Goal: Task Accomplishment & Management: Use online tool/utility

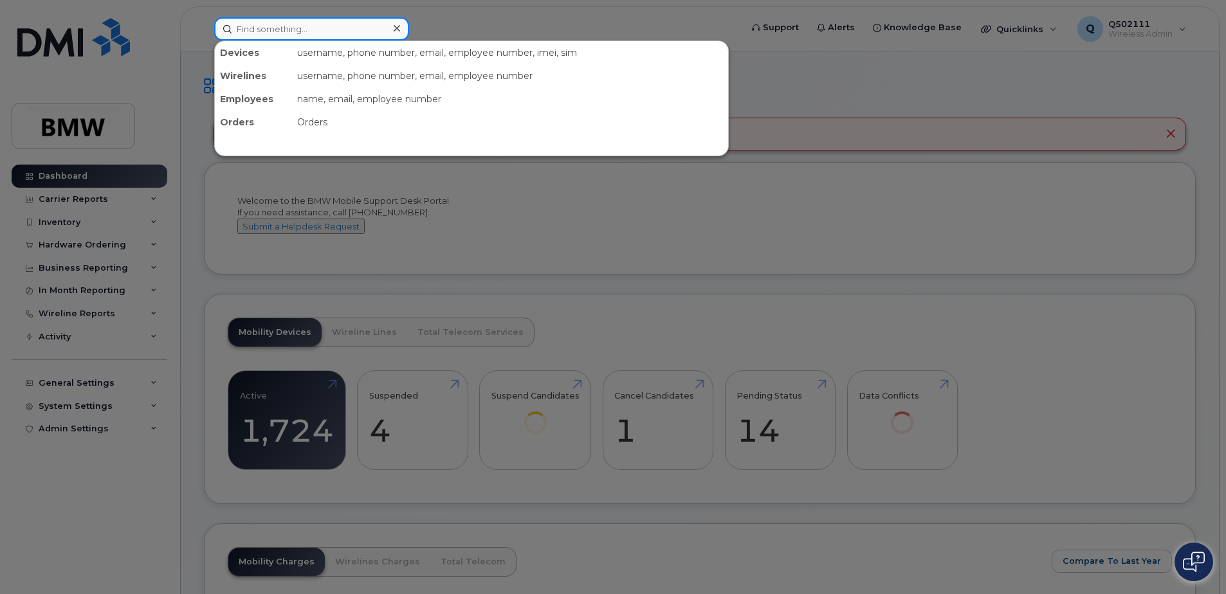
click at [334, 30] on input at bounding box center [311, 28] width 195 height 23
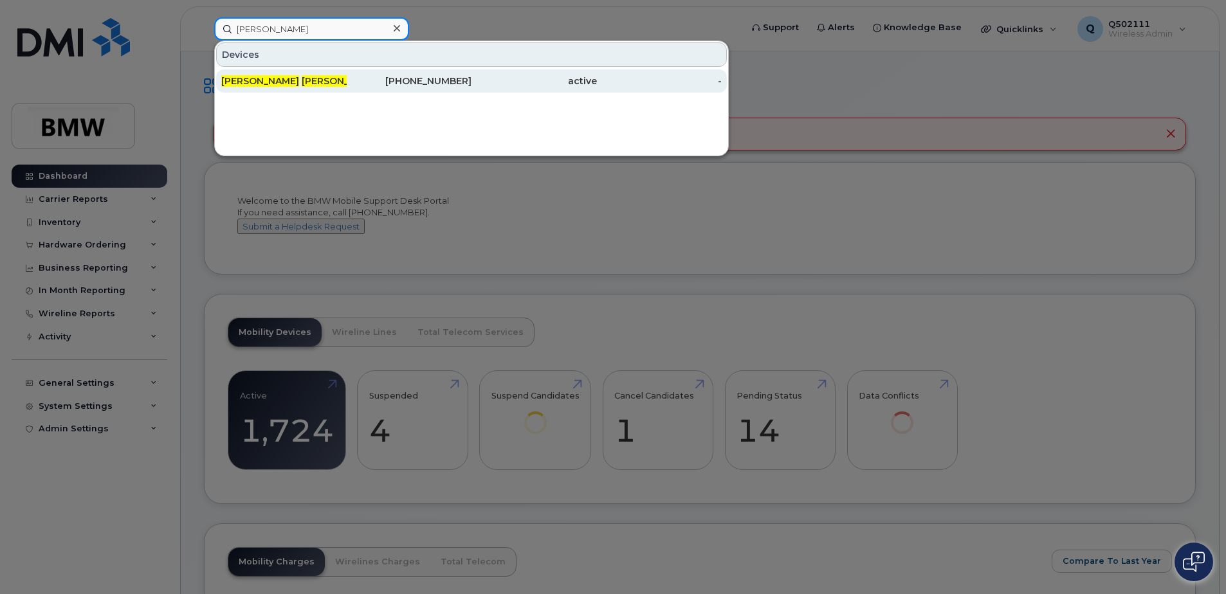
type input "[PERSON_NAME]"
click at [363, 86] on div "[PHONE_NUMBER]" at bounding box center [409, 81] width 125 height 13
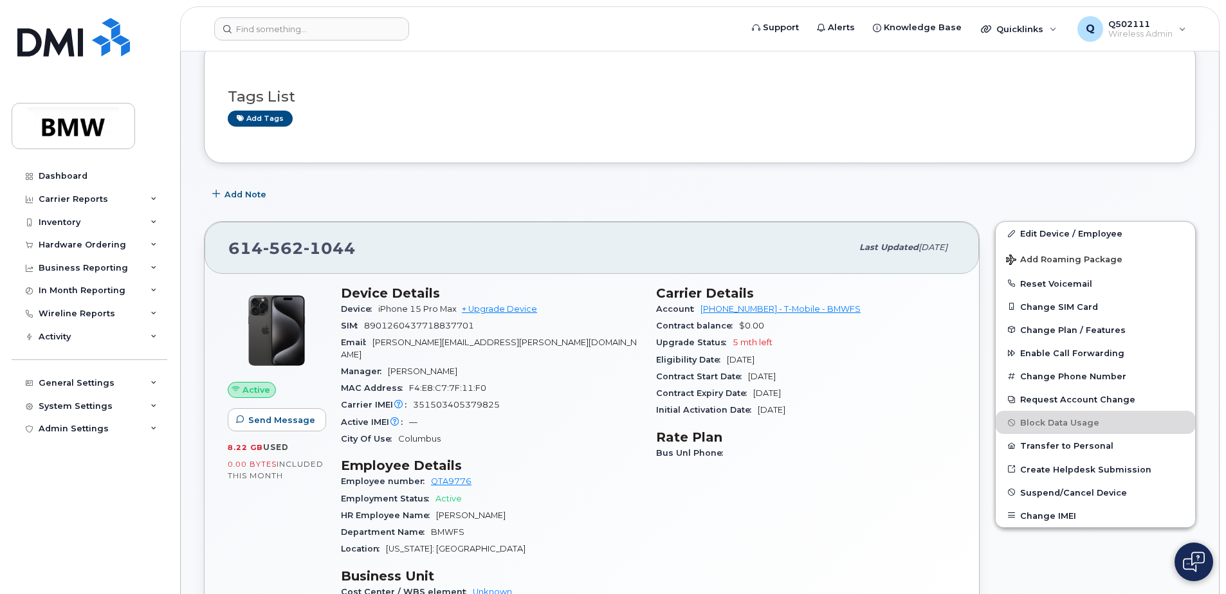
scroll to position [107, 0]
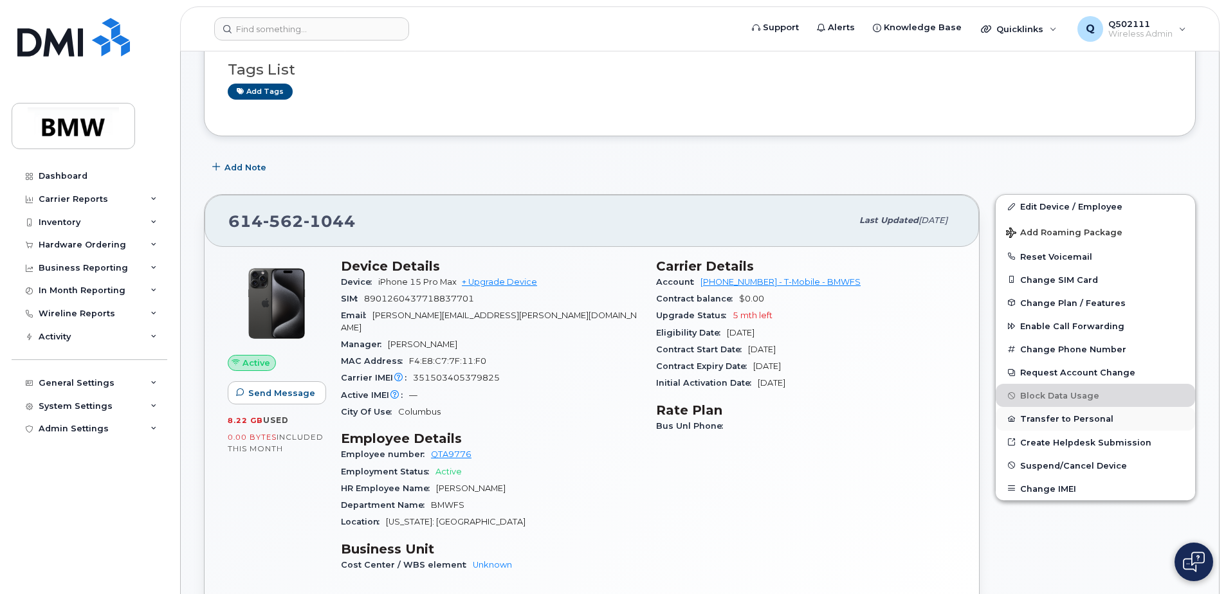
click at [1079, 422] on button "Transfer to Personal" at bounding box center [1095, 418] width 199 height 23
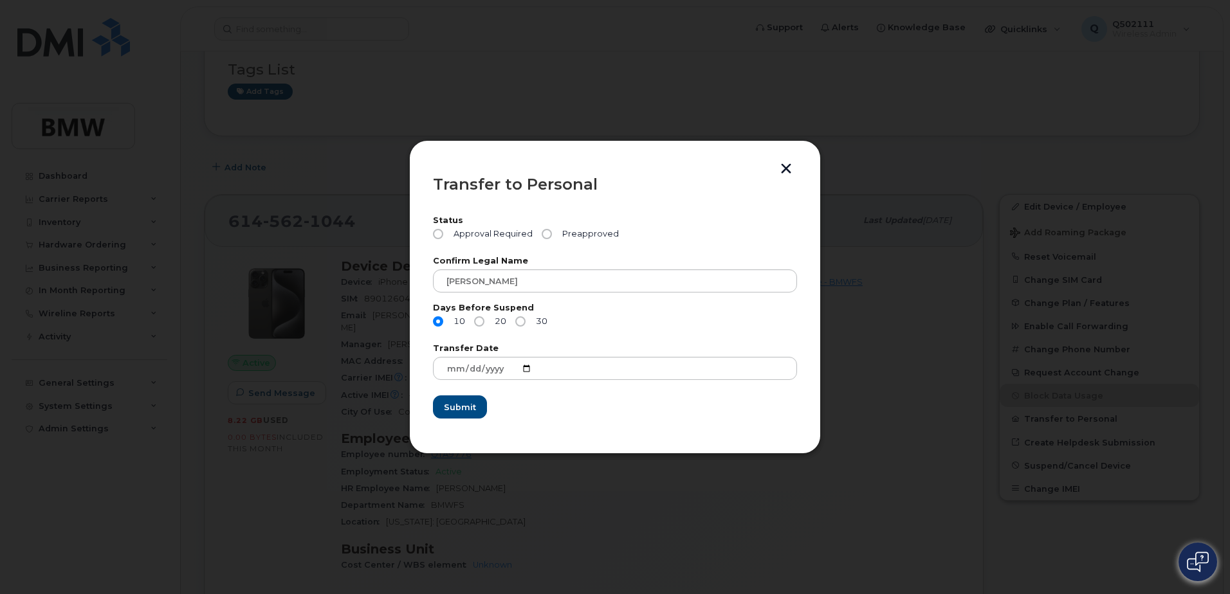
click at [793, 167] on button "button" at bounding box center [785, 170] width 19 height 14
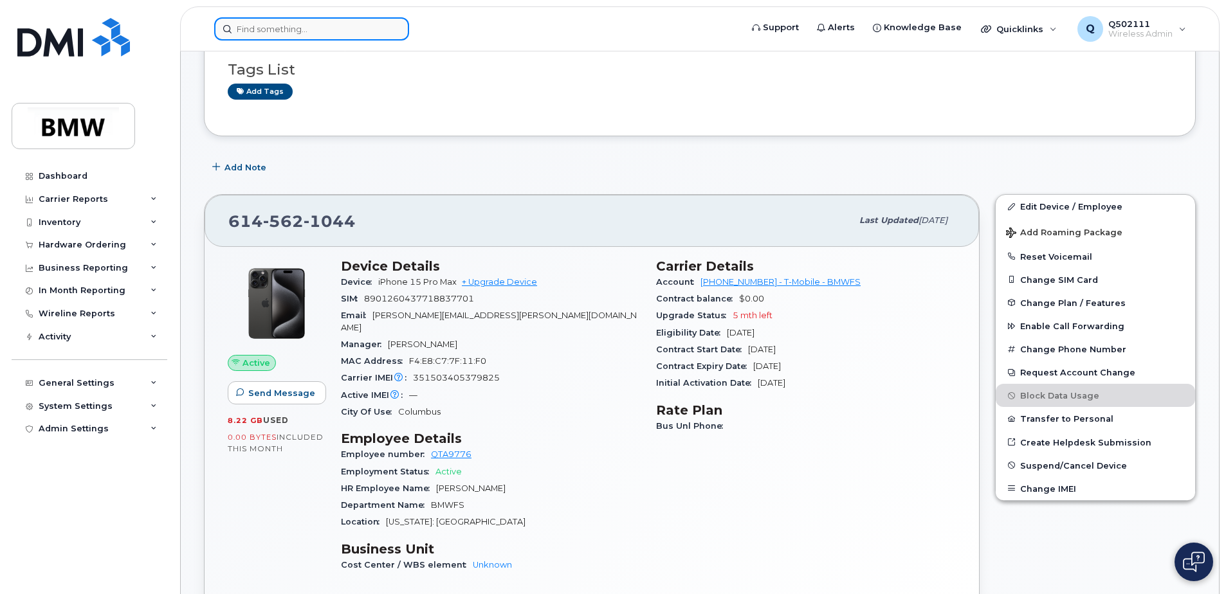
click at [271, 19] on input at bounding box center [311, 28] width 195 height 23
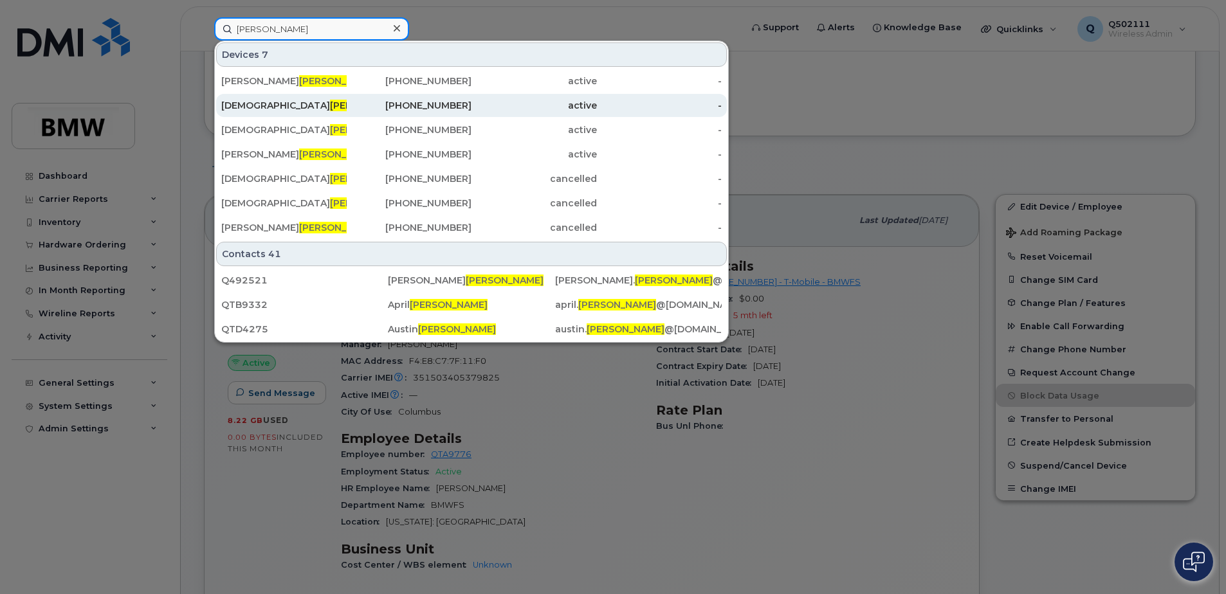
type input "moore"
click at [330, 107] on span "Moore" at bounding box center [369, 106] width 78 height 12
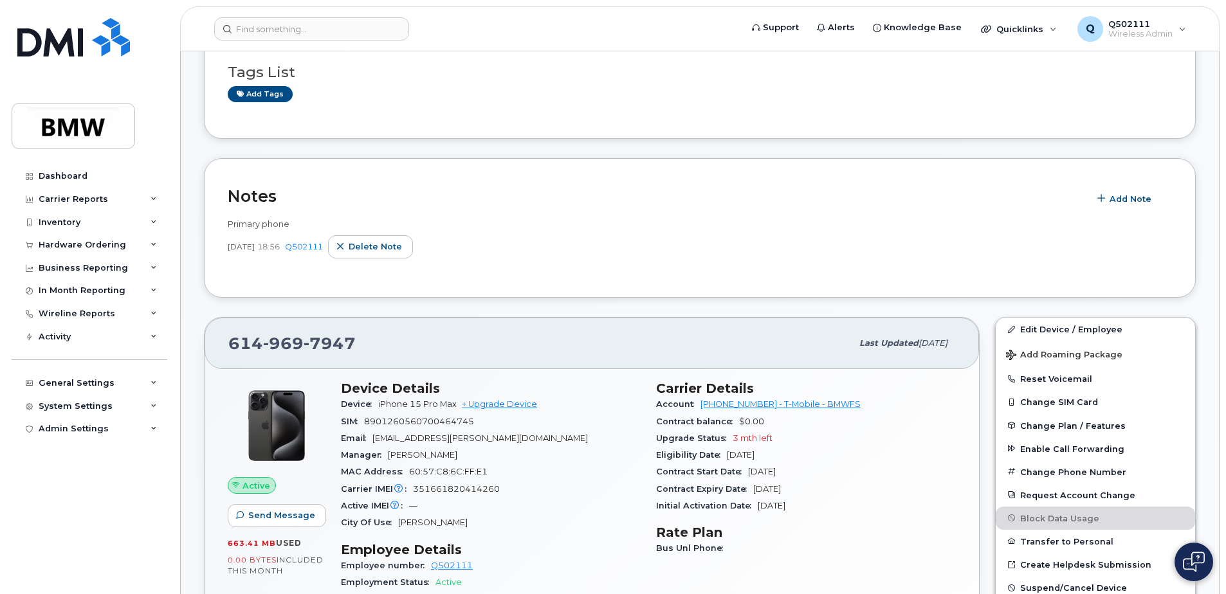
scroll to position [322, 0]
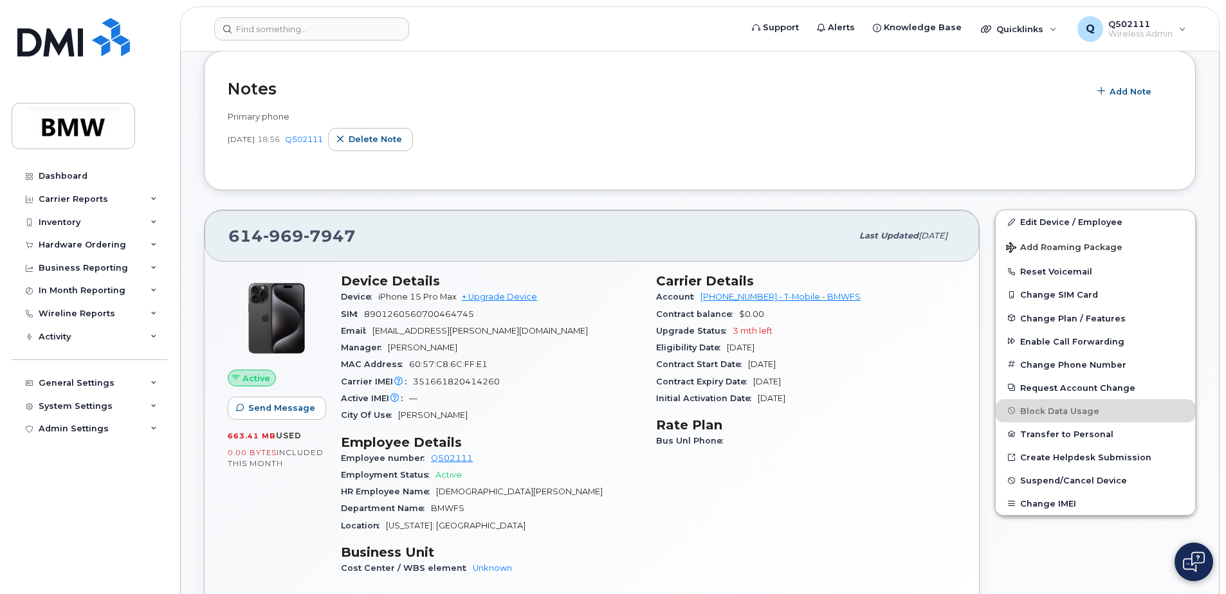
click at [250, 35] on input at bounding box center [311, 28] width 195 height 23
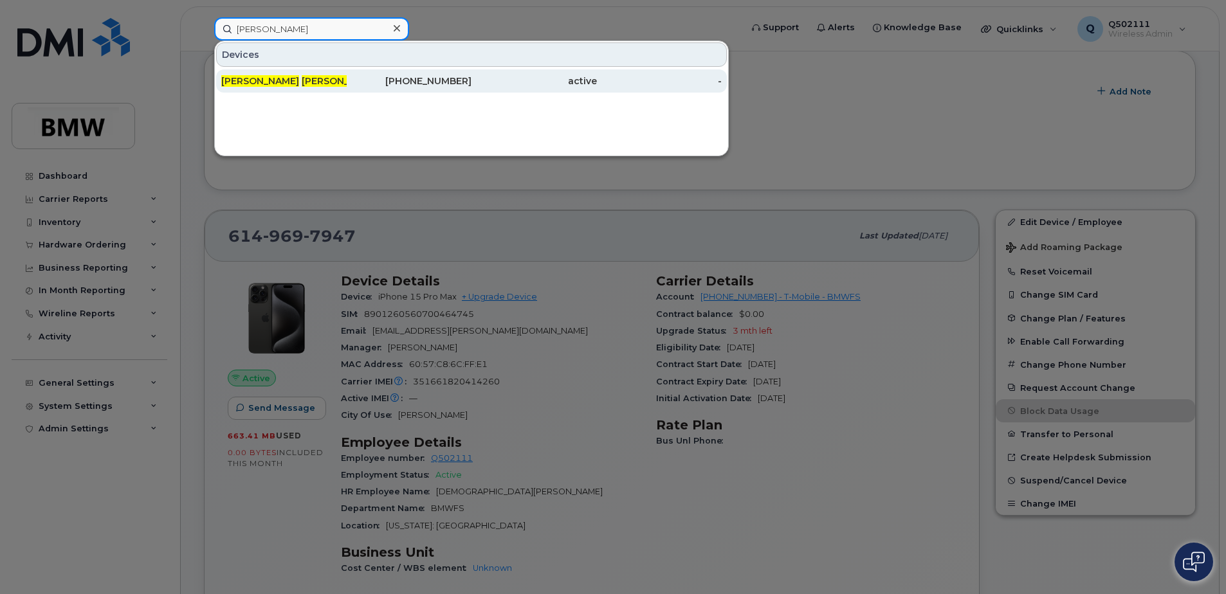
type input "[PERSON_NAME]"
click at [289, 80] on div "[PERSON_NAME]" at bounding box center [283, 81] width 125 height 13
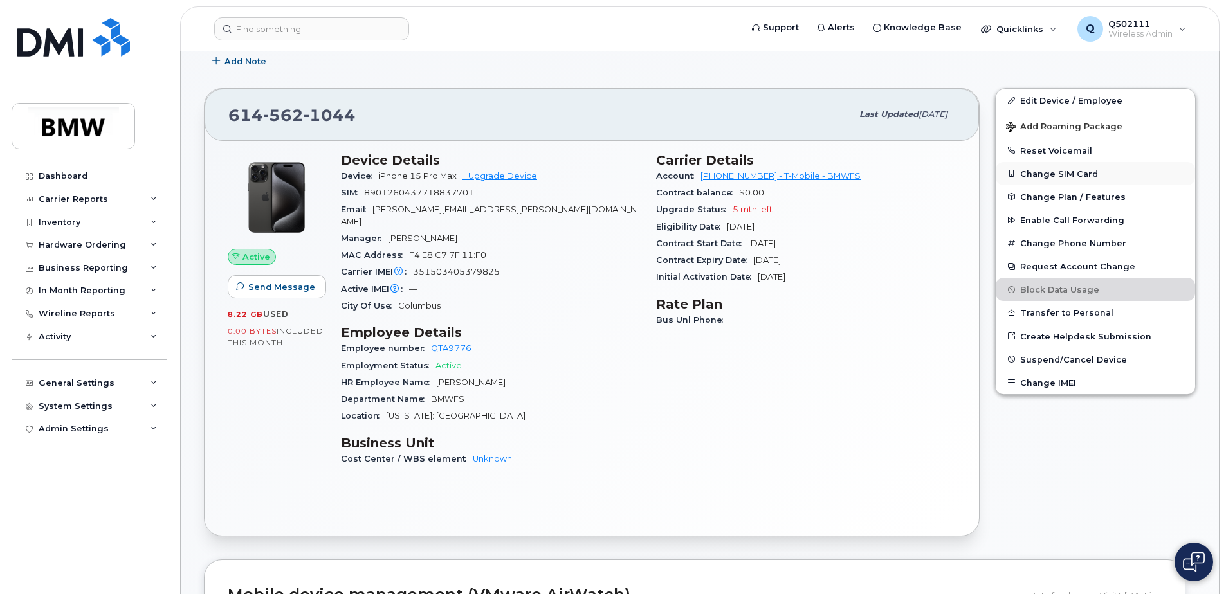
scroll to position [214, 0]
click at [1055, 304] on button "Transfer to Personal" at bounding box center [1095, 311] width 199 height 23
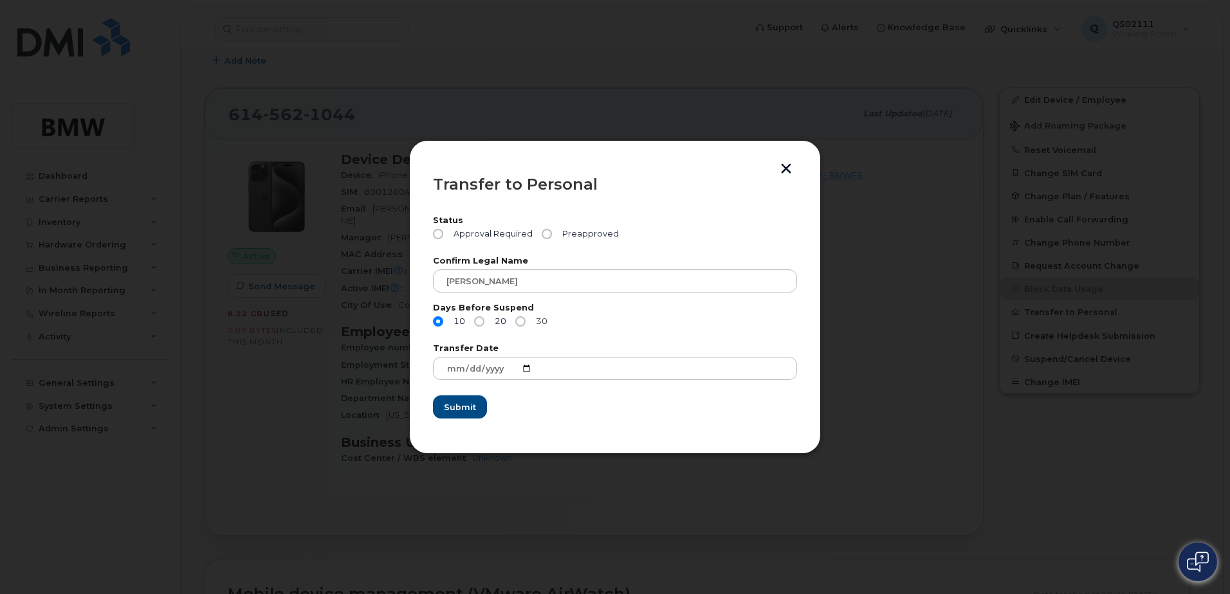
click at [521, 322] on input "30" at bounding box center [520, 321] width 10 height 10
radio input "true"
click at [538, 364] on input "2025-08-20" at bounding box center [615, 368] width 364 height 23
click at [526, 370] on input "2025-08-20" at bounding box center [615, 368] width 364 height 23
click at [599, 342] on form "Status Approval Required Preapproved Confirm Legal Name Darrin Batten Days Befo…" at bounding box center [615, 318] width 364 height 203
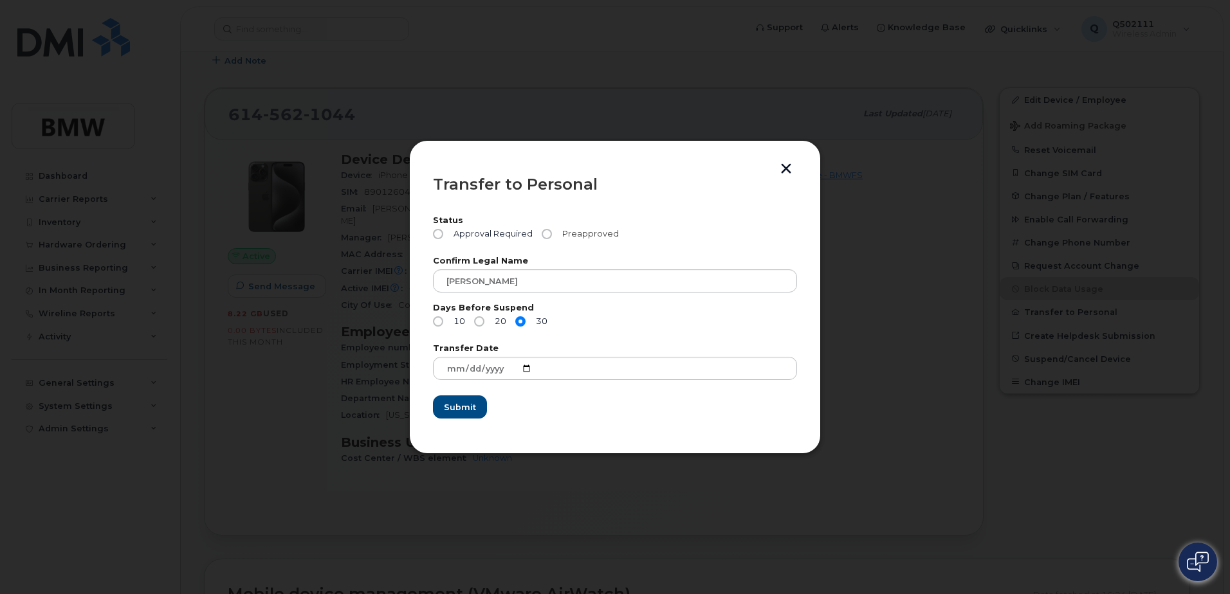
click at [548, 232] on input "Preapproved" at bounding box center [547, 234] width 10 height 10
radio input "true"
click at [529, 370] on input "2025-08-20" at bounding box center [615, 368] width 364 height 23
type input "2025-08-31"
click at [791, 173] on button "button" at bounding box center [785, 170] width 19 height 14
